Goal: Find specific page/section: Find specific page/section

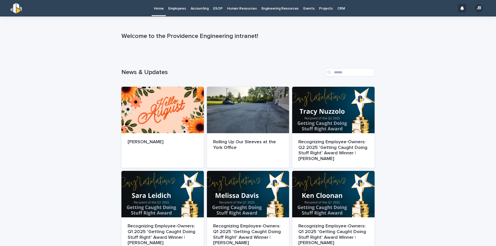
click at [177, 9] on p "Employees" at bounding box center [177, 5] width 18 height 11
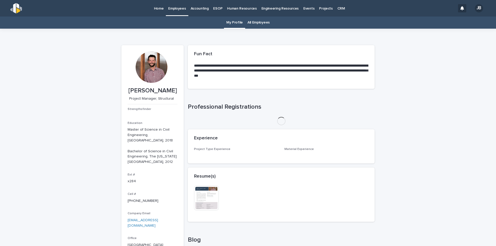
click at [263, 22] on link "All Employees" at bounding box center [258, 23] width 22 height 12
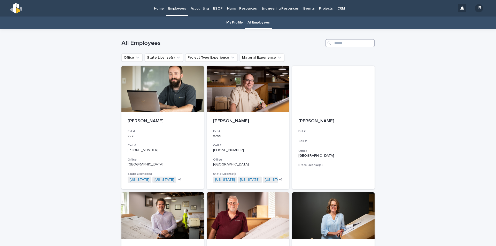
click at [333, 42] on input "Search" at bounding box center [349, 43] width 49 height 8
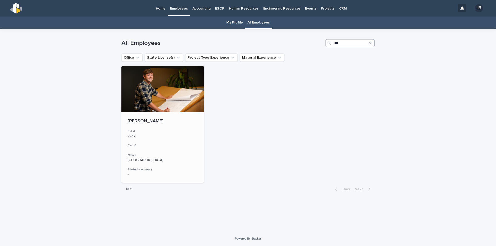
type input "***"
click at [142, 77] on div at bounding box center [162, 89] width 82 height 46
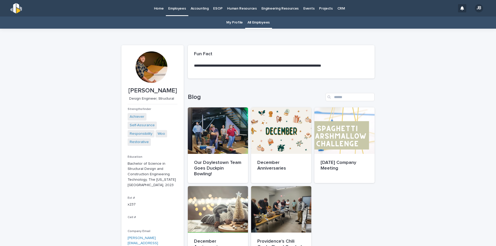
drag, startPoint x: 170, startPoint y: 97, endPoint x: 139, endPoint y: 91, distance: 30.9
click at [139, 91] on p "[PERSON_NAME]" at bounding box center [153, 90] width 50 height 7
copy p "[PERSON_NAME]"
click at [163, 94] on p "[PERSON_NAME]" at bounding box center [153, 90] width 50 height 7
copy p "[PERSON_NAME]"
